Goal: Transaction & Acquisition: Purchase product/service

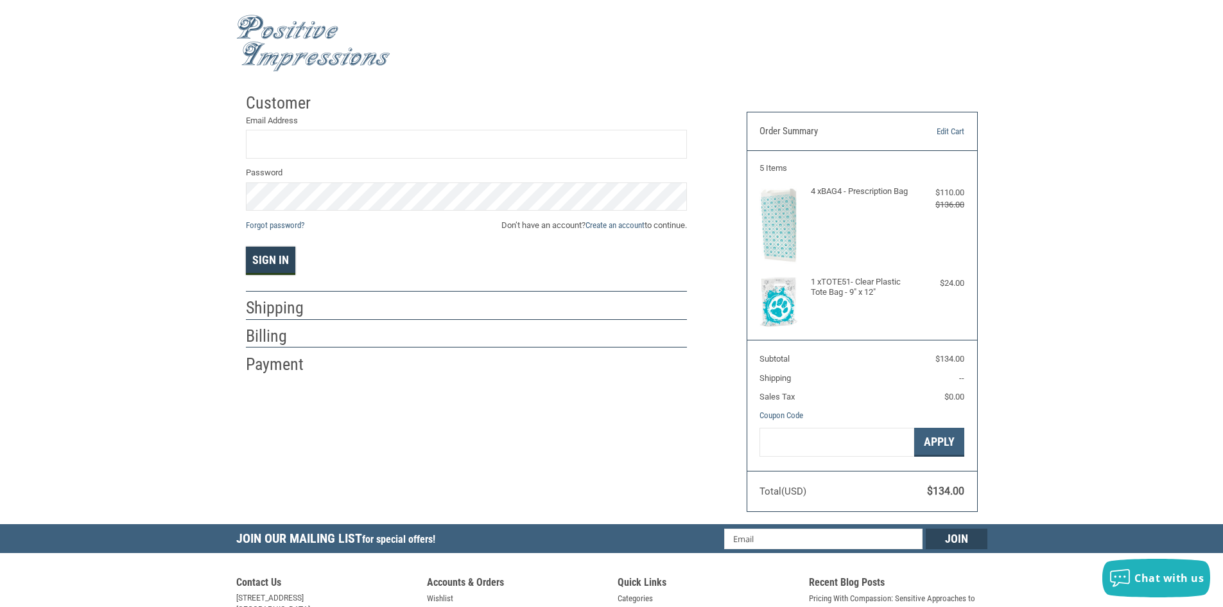
click at [264, 263] on button "Sign In" at bounding box center [270, 260] width 49 height 28
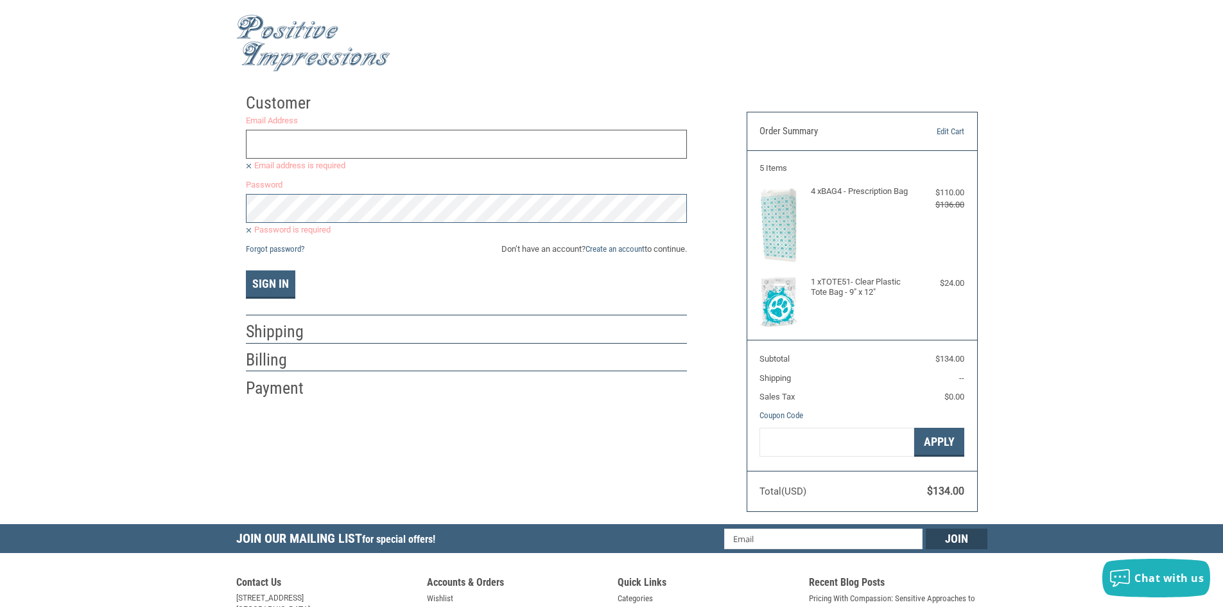
click at [310, 142] on input "Email Address" at bounding box center [466, 144] width 441 height 29
type input "lora.james@svp.vet"
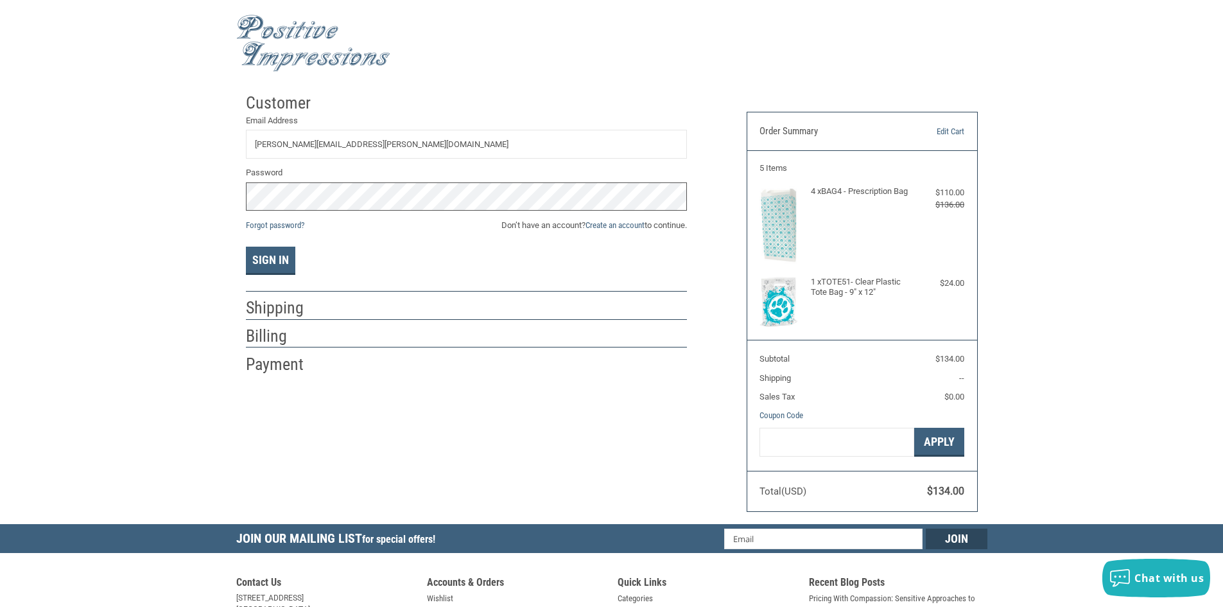
click at [246, 246] on button "Sign In" at bounding box center [270, 260] width 49 height 28
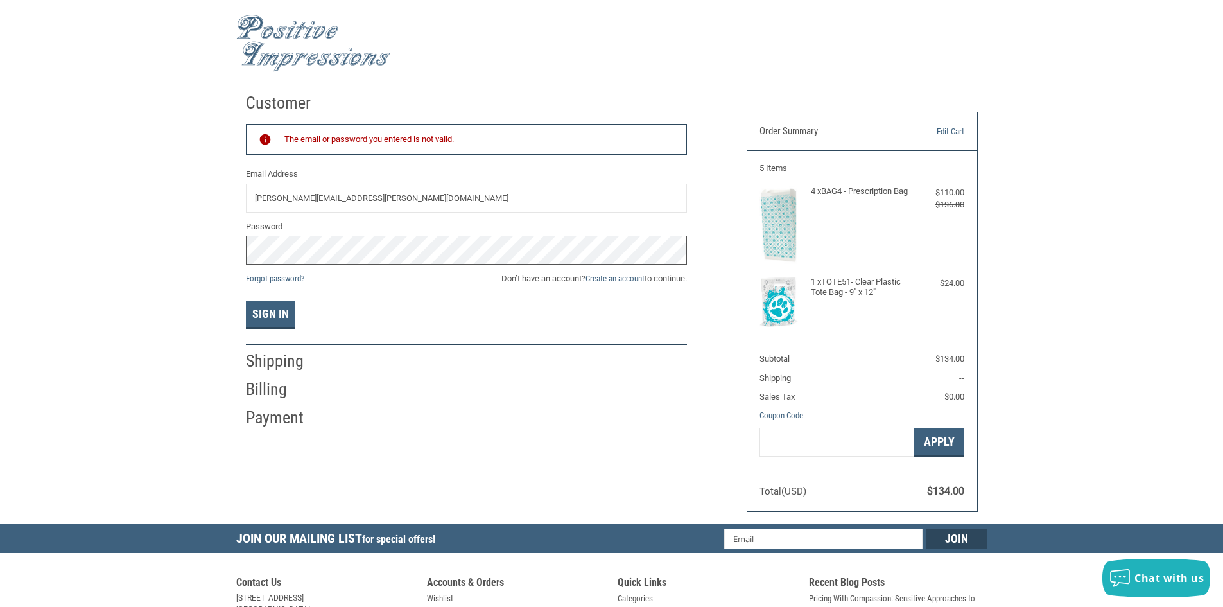
click at [246, 300] on button "Sign In" at bounding box center [270, 314] width 49 height 28
click at [288, 278] on link "Forgot password?" at bounding box center [275, 278] width 58 height 10
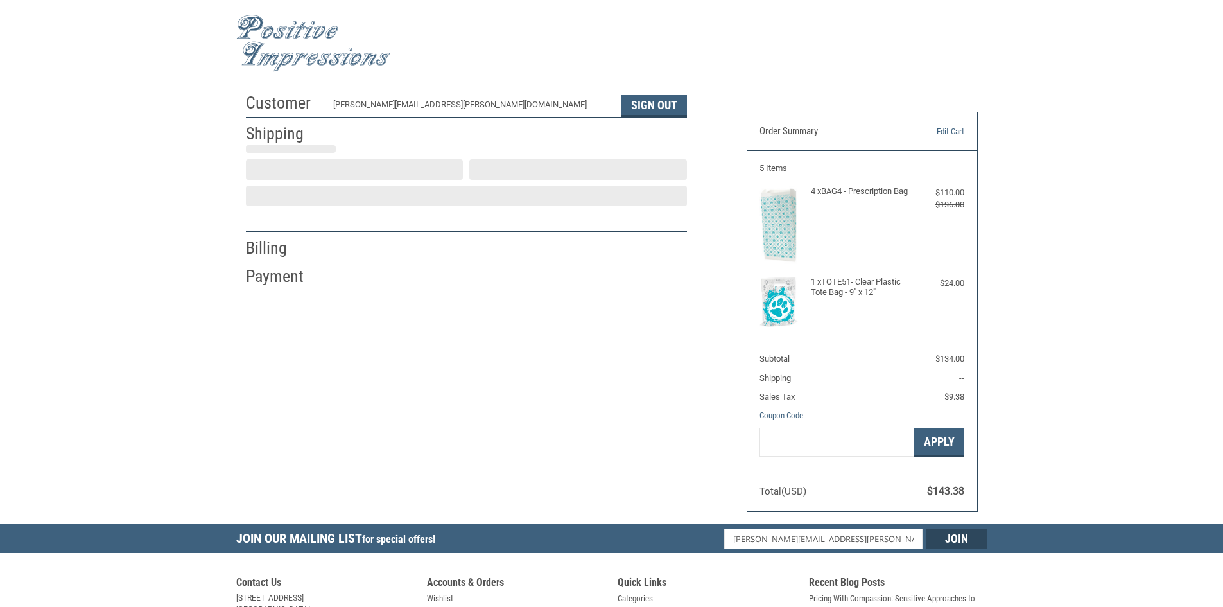
select select "US"
select select "FL"
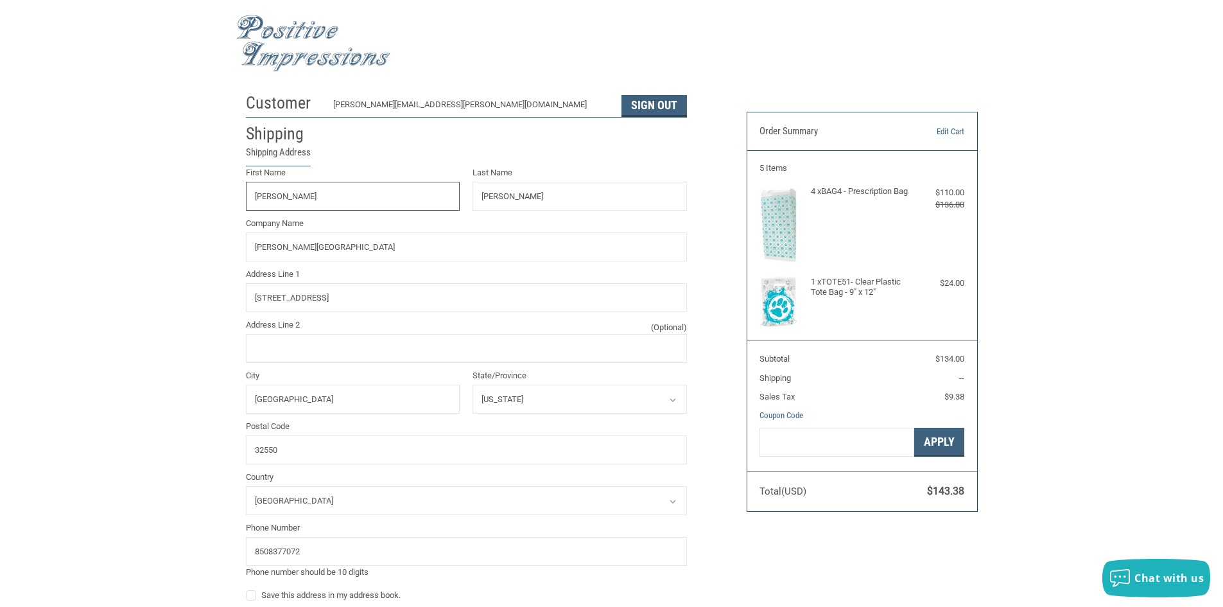
radio input "true"
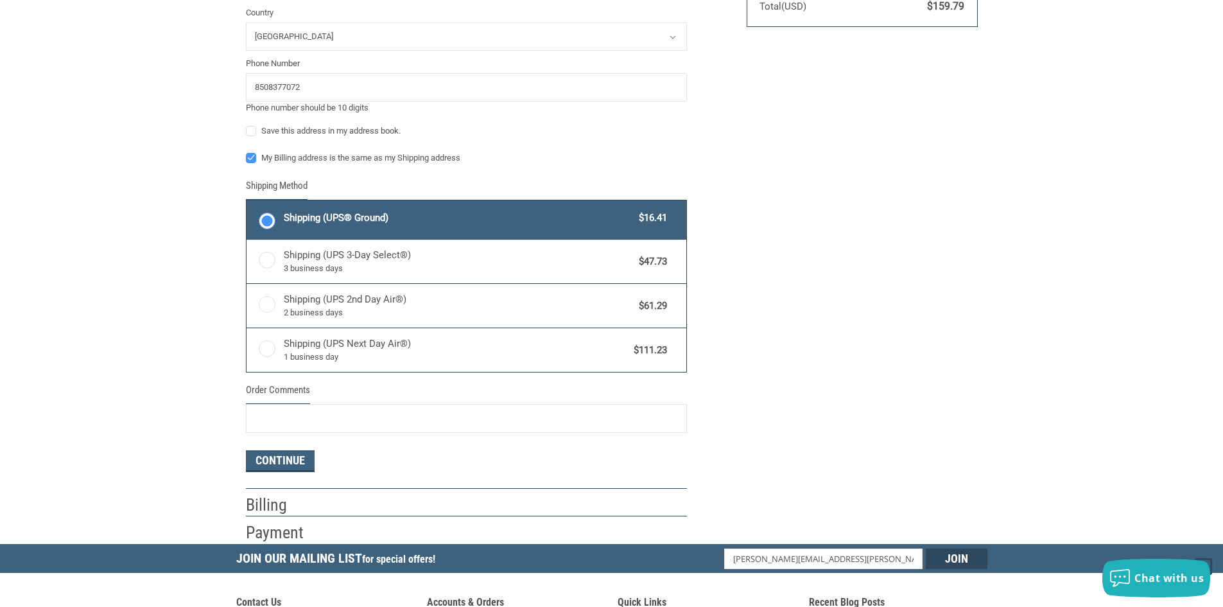
scroll to position [642, 0]
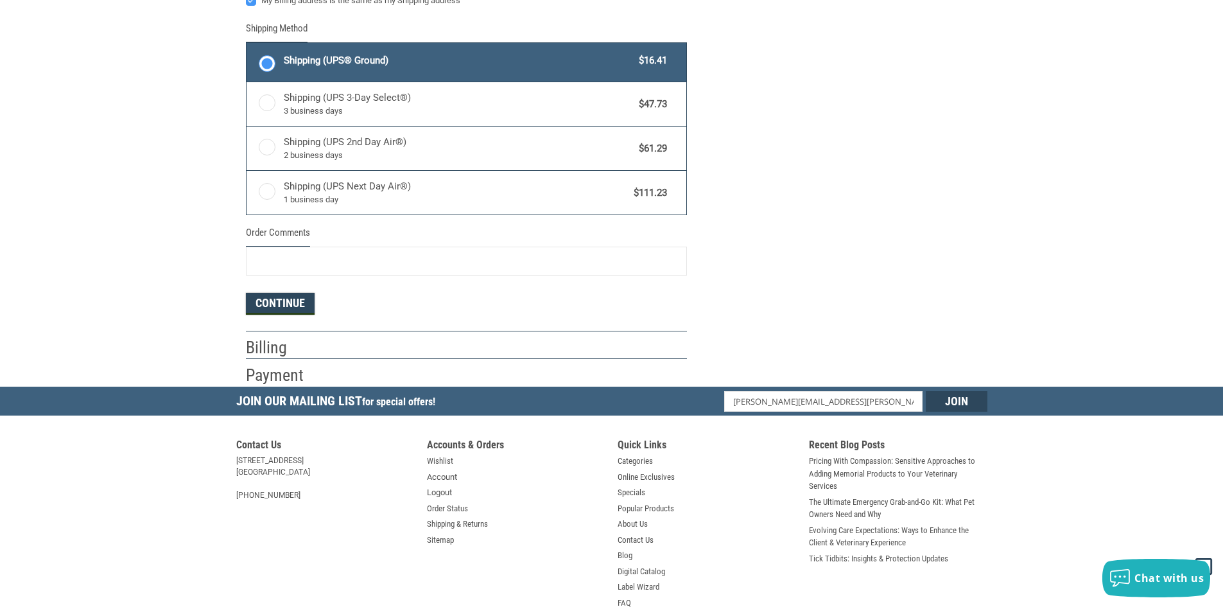
click at [289, 305] on button "Continue" at bounding box center [280, 304] width 69 height 22
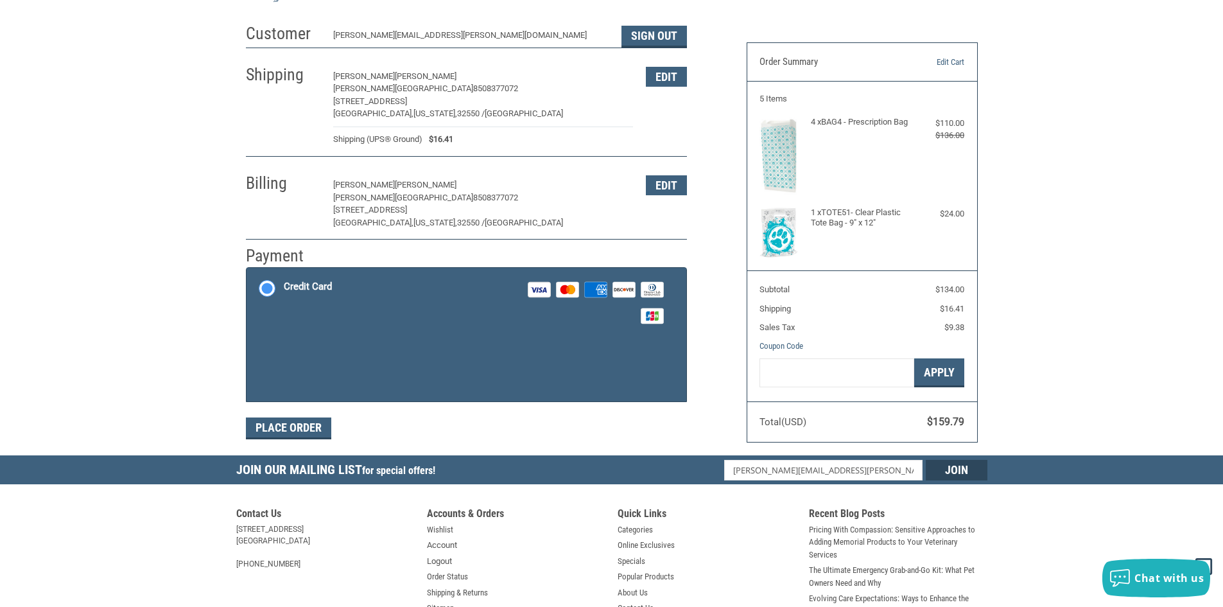
scroll to position [30, 0]
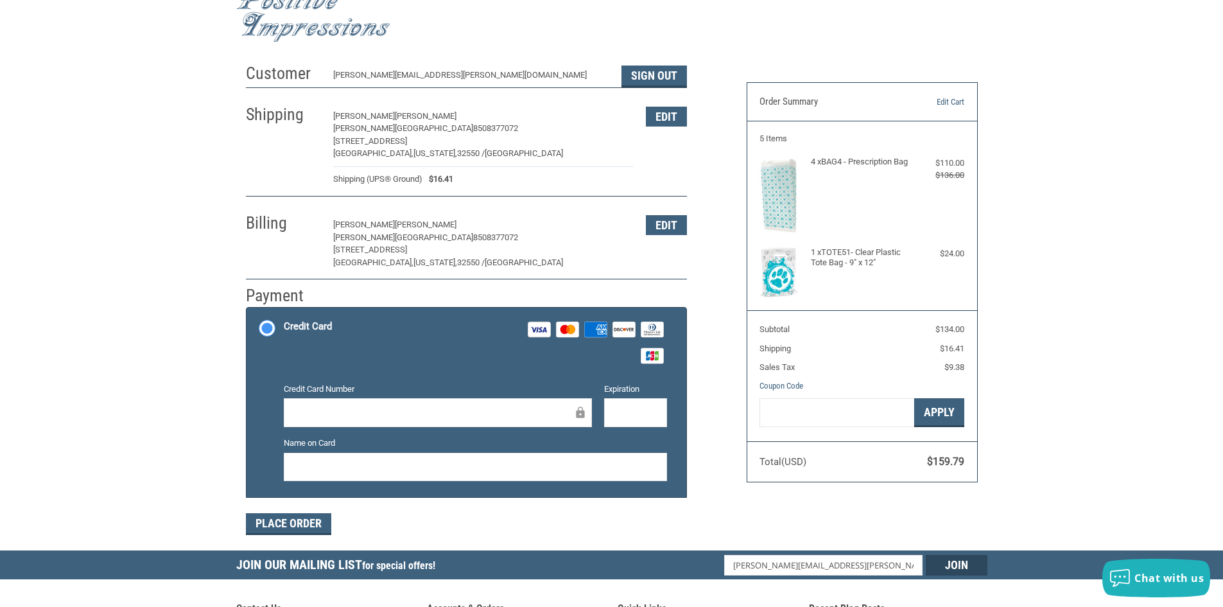
click at [174, 318] on div "Customer [PERSON_NAME][EMAIL_ADDRESS][PERSON_NAME][DOMAIN_NAME] Sign Out Shippi…" at bounding box center [611, 303] width 1223 height 493
click at [359, 422] on div at bounding box center [438, 412] width 308 height 29
click at [402, 506] on form "Payment Methods Credit Card Credit Card Visa Master Amex Discover Diners Club J…" at bounding box center [466, 421] width 441 height 228
click at [302, 526] on button "Place Order" at bounding box center [288, 524] width 85 height 22
